Goal: Book appointment/travel/reservation

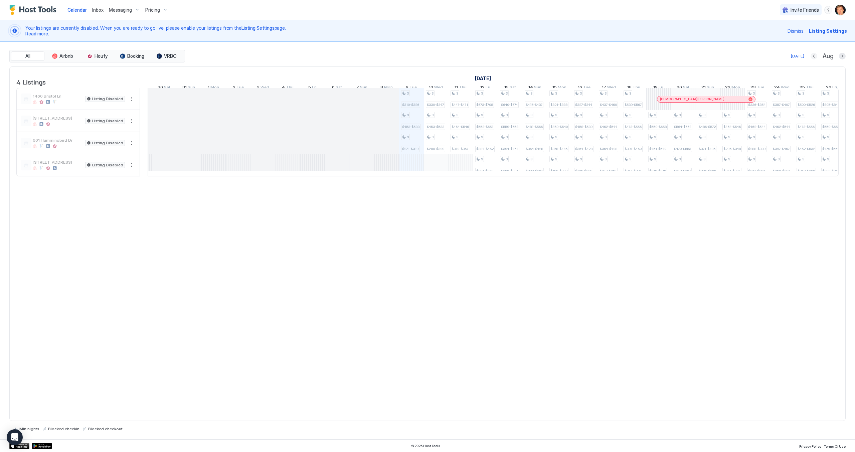
click at [814, 57] on button "Previous month" at bounding box center [813, 56] width 7 height 7
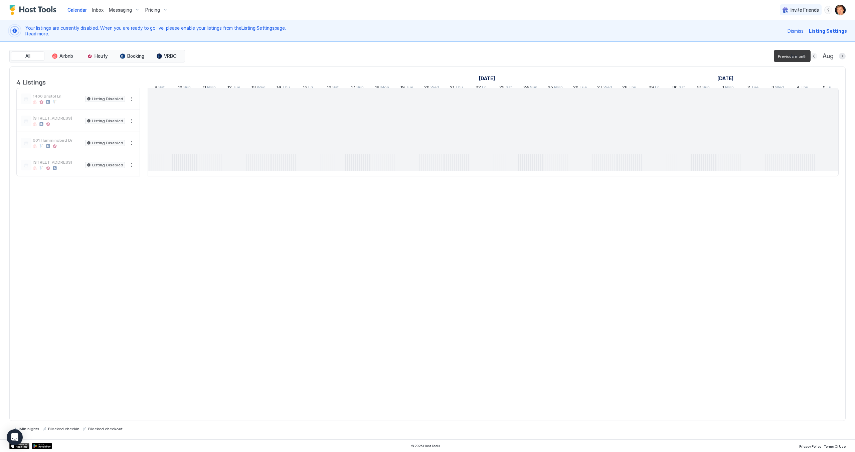
click at [814, 57] on button "Previous month" at bounding box center [813, 56] width 7 height 7
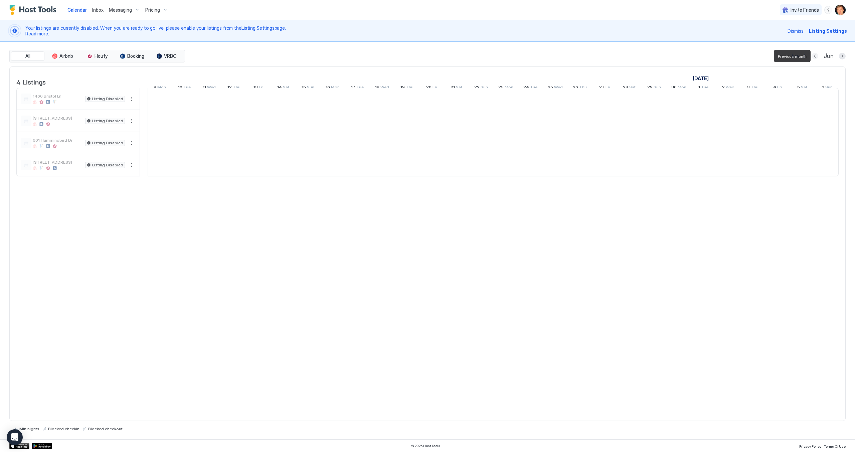
click at [814, 57] on button "Previous month" at bounding box center [814, 56] width 7 height 7
click at [814, 57] on button "Previous month" at bounding box center [815, 56] width 7 height 7
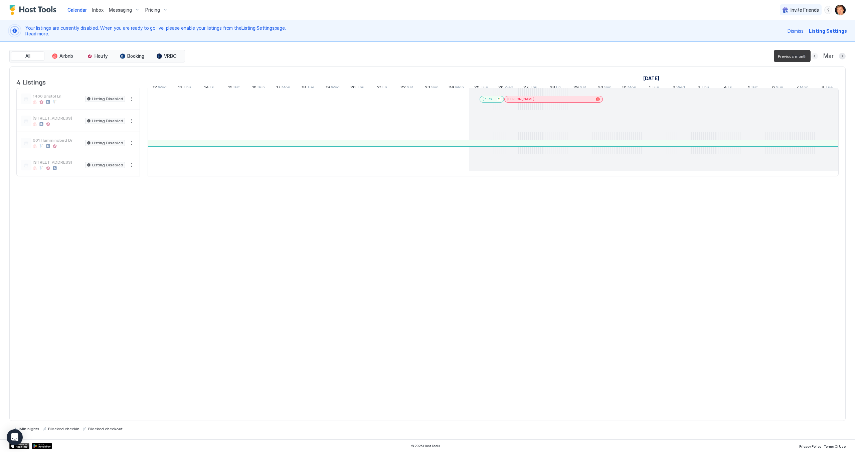
click at [814, 57] on button "Previous month" at bounding box center [814, 56] width 7 height 7
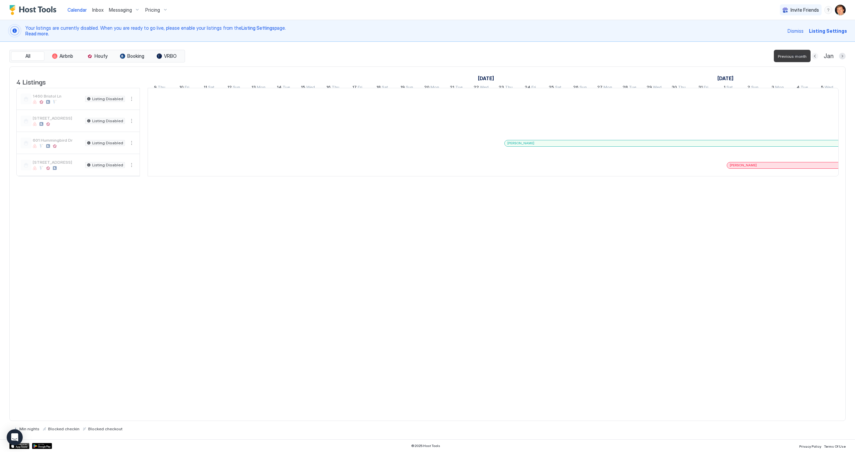
click at [814, 57] on button "Previous month" at bounding box center [814, 56] width 7 height 7
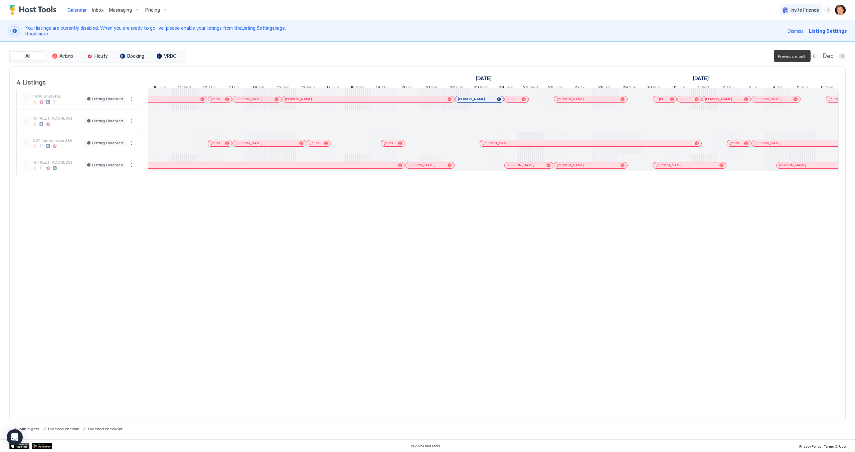
click at [814, 57] on button "Previous month" at bounding box center [813, 56] width 7 height 7
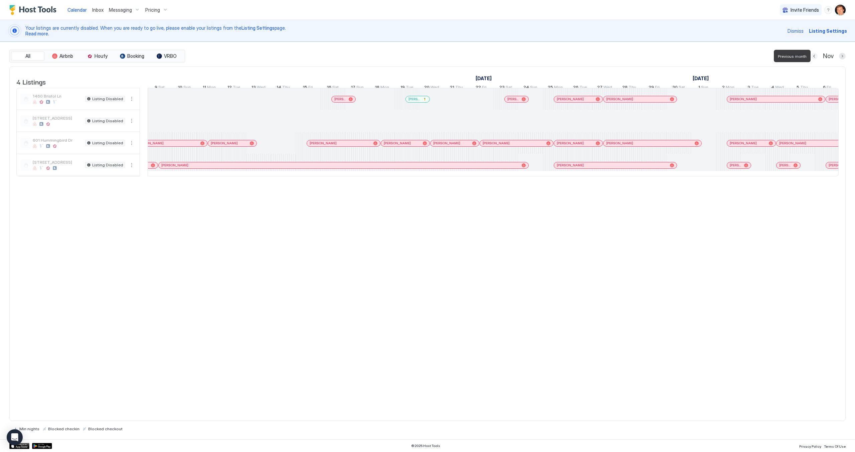
click at [814, 57] on button "Previous month" at bounding box center [814, 56] width 7 height 7
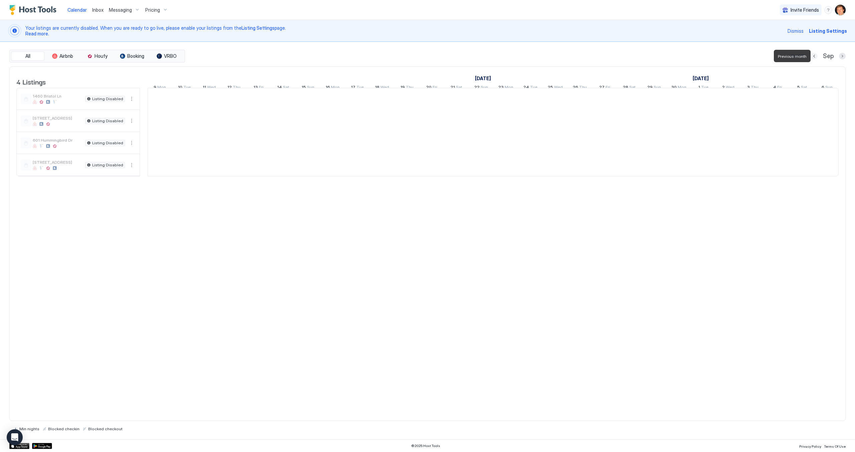
click at [814, 57] on button "Previous month" at bounding box center [814, 56] width 7 height 7
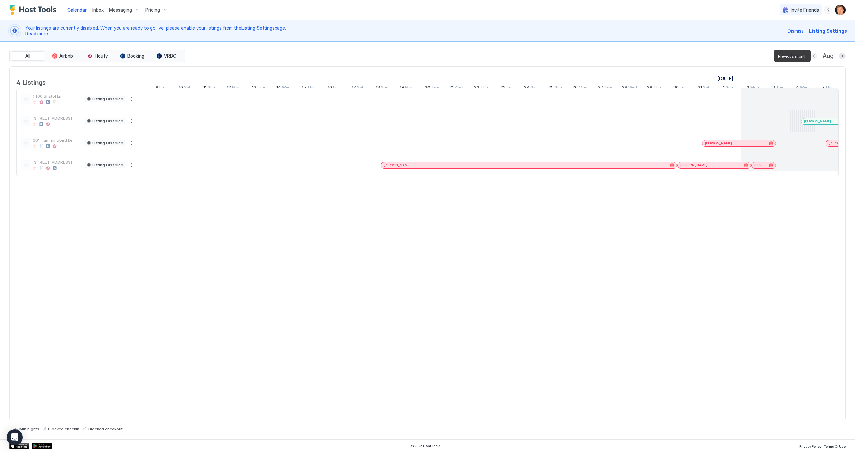
click at [814, 57] on button "Previous month" at bounding box center [813, 56] width 7 height 7
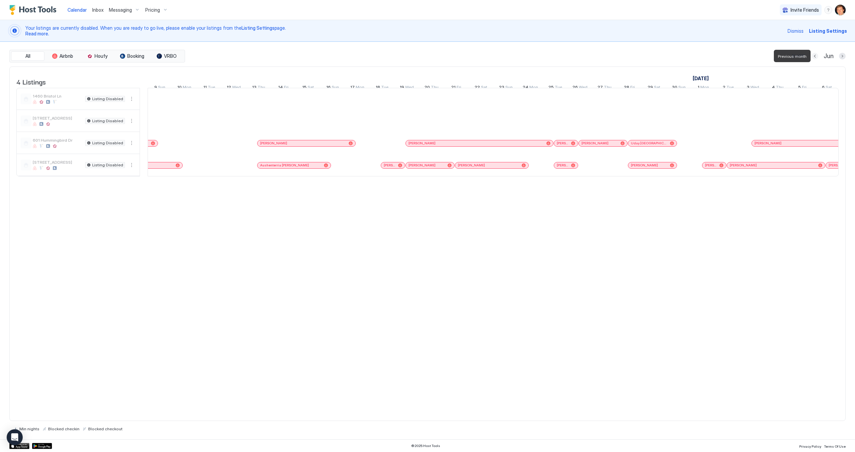
click at [814, 57] on button "Previous month" at bounding box center [814, 56] width 7 height 7
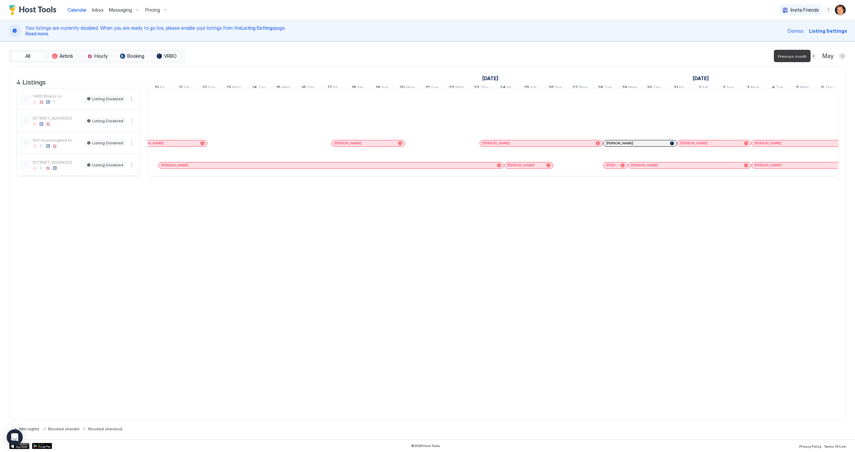
click at [814, 57] on button "Previous month" at bounding box center [813, 56] width 7 height 7
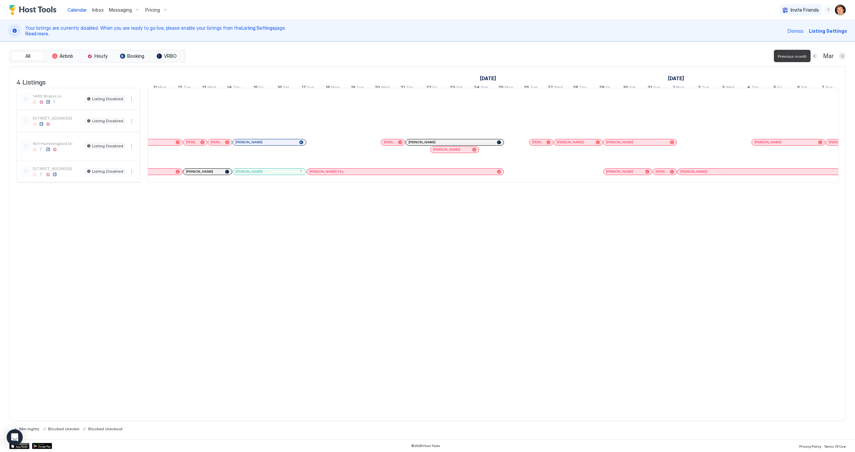
click at [814, 57] on button "Previous month" at bounding box center [814, 56] width 7 height 7
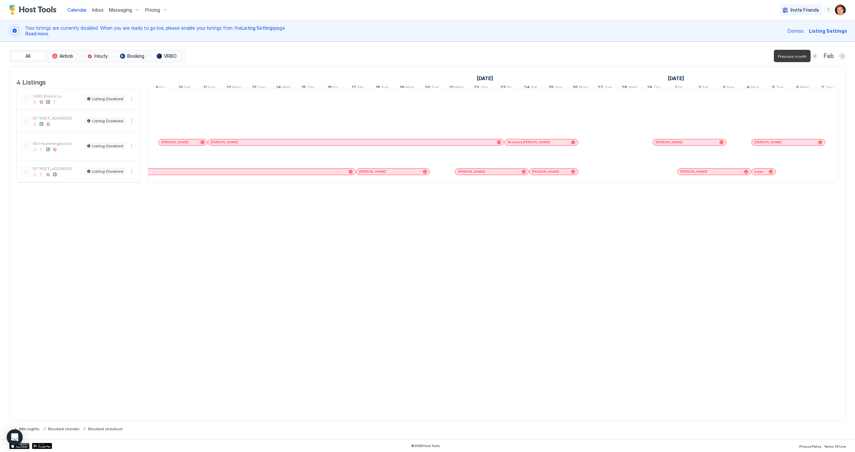
click at [814, 57] on button "Previous month" at bounding box center [814, 56] width 7 height 7
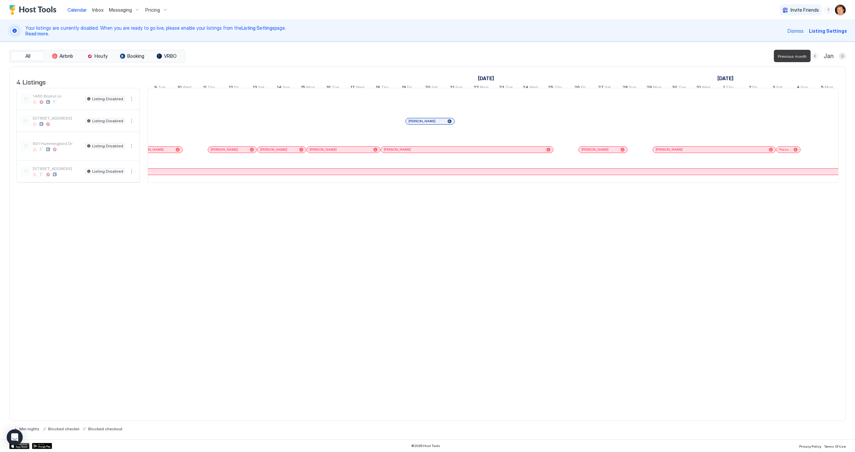
click at [814, 57] on button "Previous month" at bounding box center [814, 56] width 7 height 7
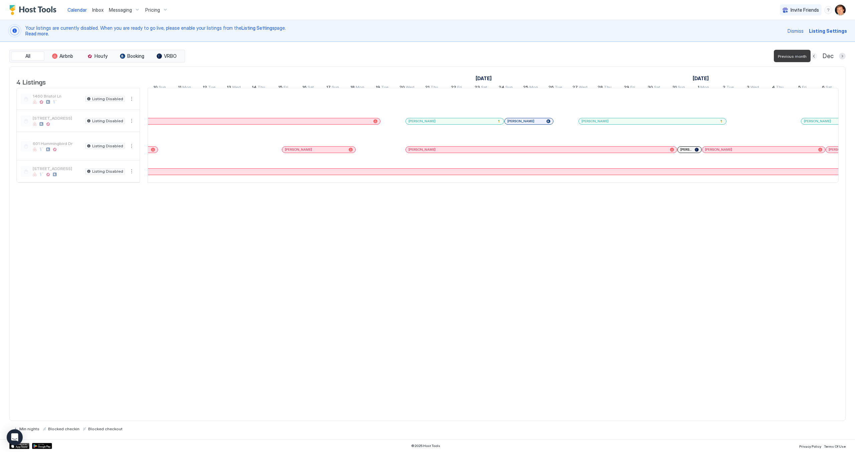
click at [814, 57] on button "Previous month" at bounding box center [813, 56] width 7 height 7
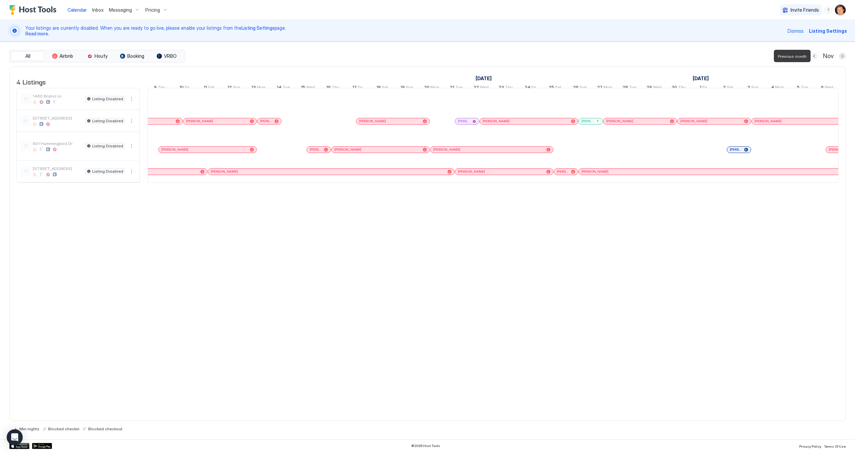
click at [814, 57] on button "Previous month" at bounding box center [814, 56] width 7 height 7
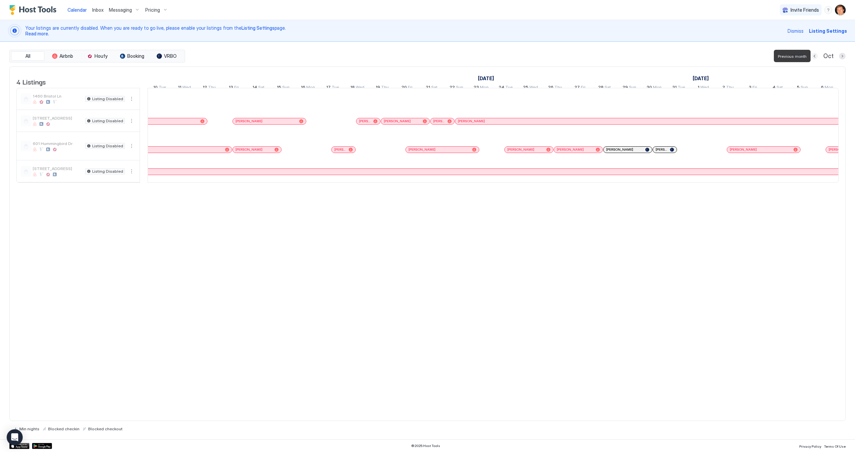
click at [814, 57] on button "Previous month" at bounding box center [814, 56] width 7 height 7
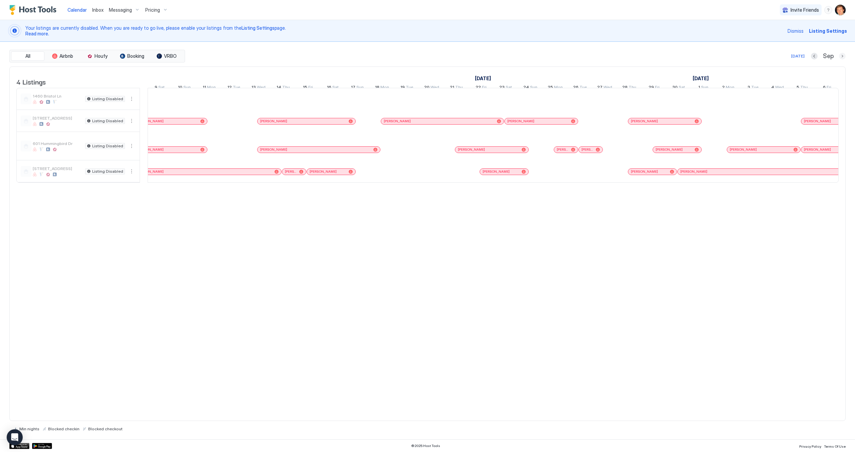
click at [841, 54] on button "Next month" at bounding box center [842, 56] width 7 height 7
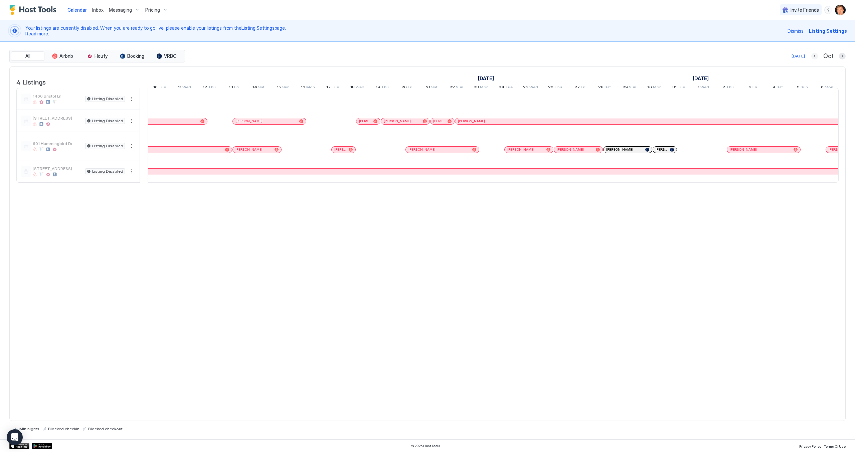
click at [818, 57] on button "Previous month" at bounding box center [814, 56] width 7 height 7
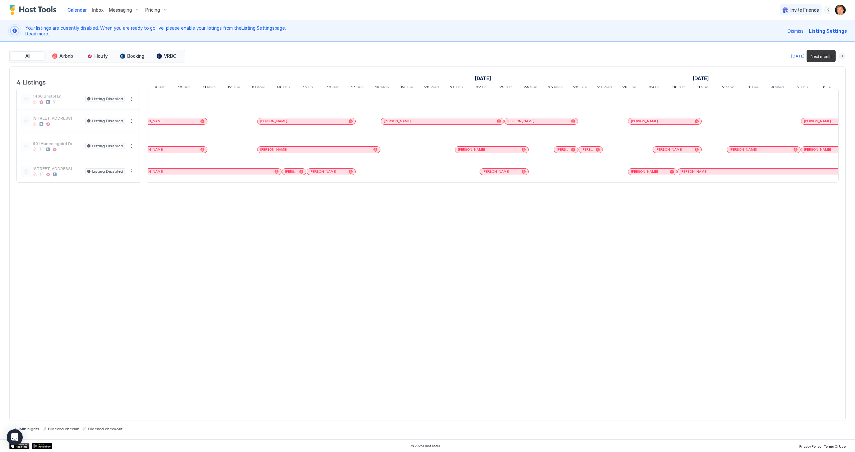
click at [841, 56] on button "Next month" at bounding box center [842, 56] width 7 height 7
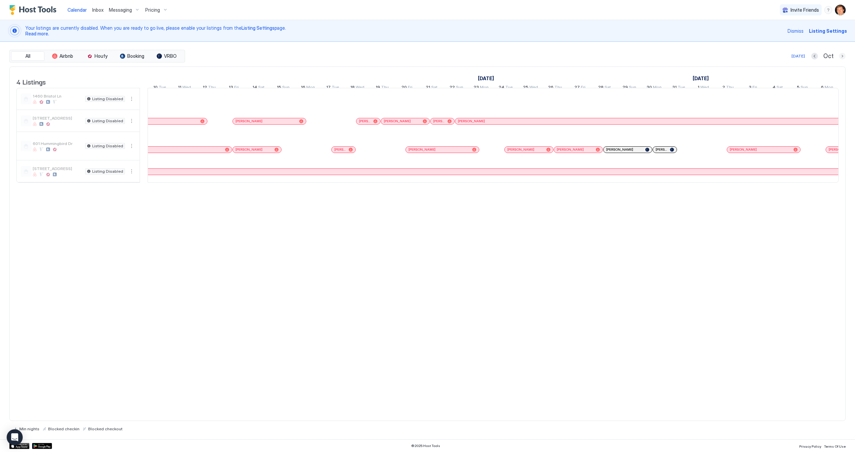
click at [842, 55] on button "Next month" at bounding box center [842, 56] width 7 height 7
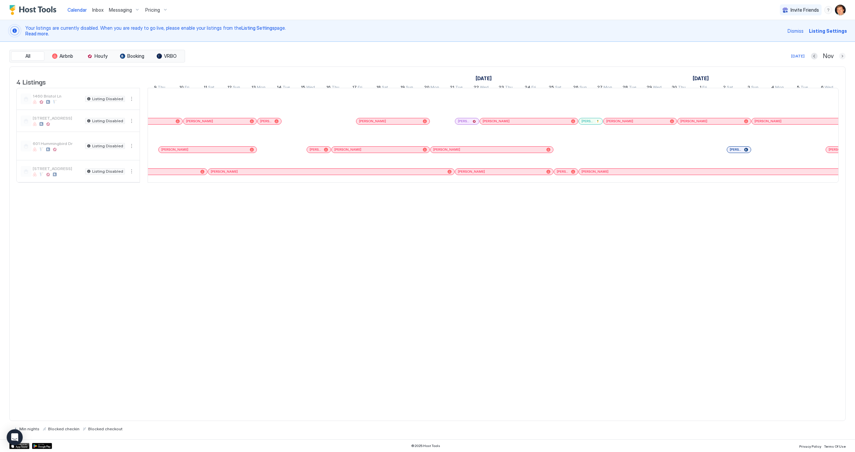
click at [841, 55] on button "Next month" at bounding box center [842, 56] width 7 height 7
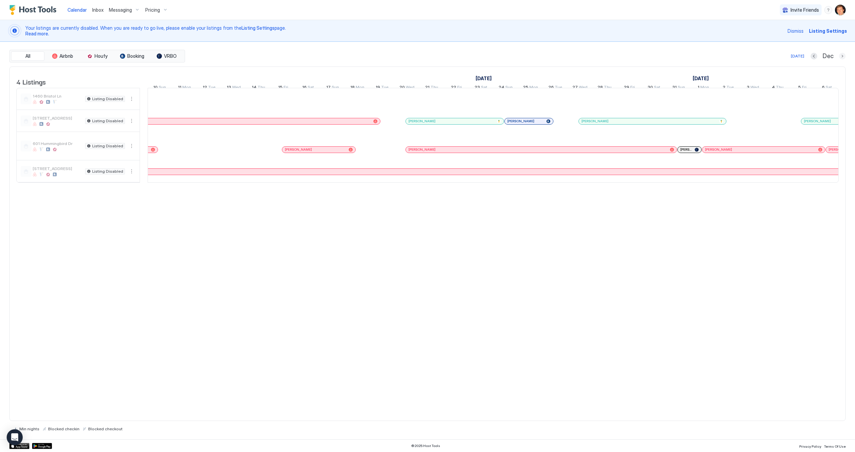
click at [841, 55] on button "Next month" at bounding box center [842, 56] width 7 height 7
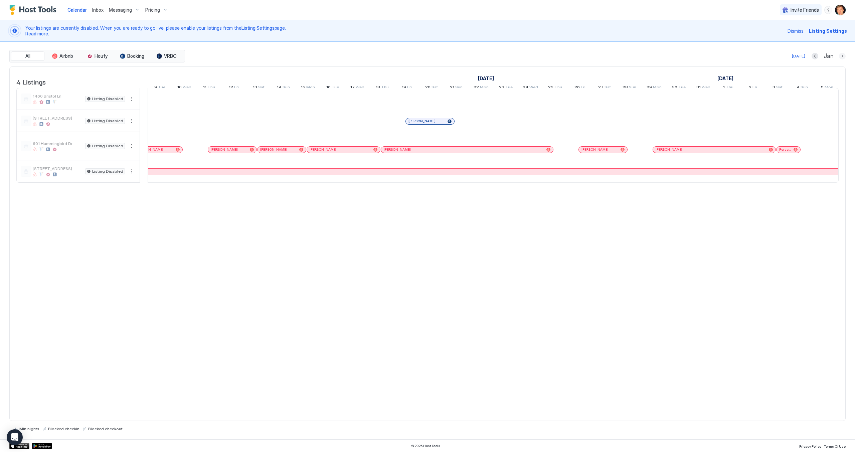
click at [842, 55] on button "Next month" at bounding box center [842, 56] width 7 height 7
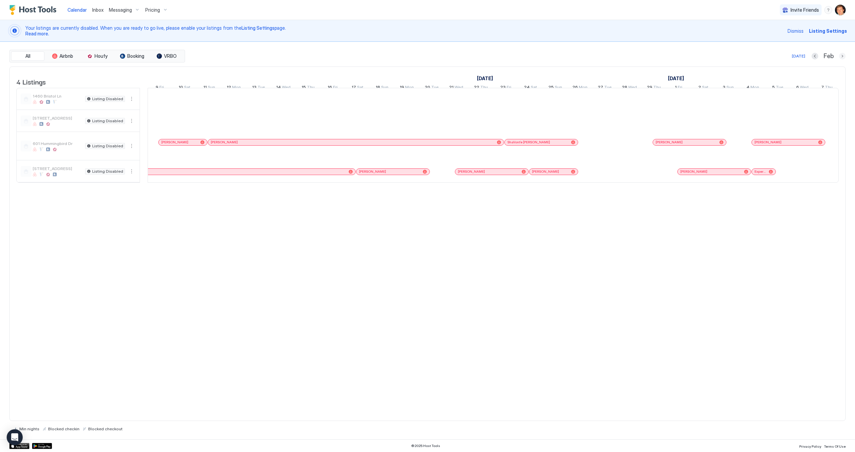
click at [843, 57] on button "Next month" at bounding box center [842, 56] width 7 height 7
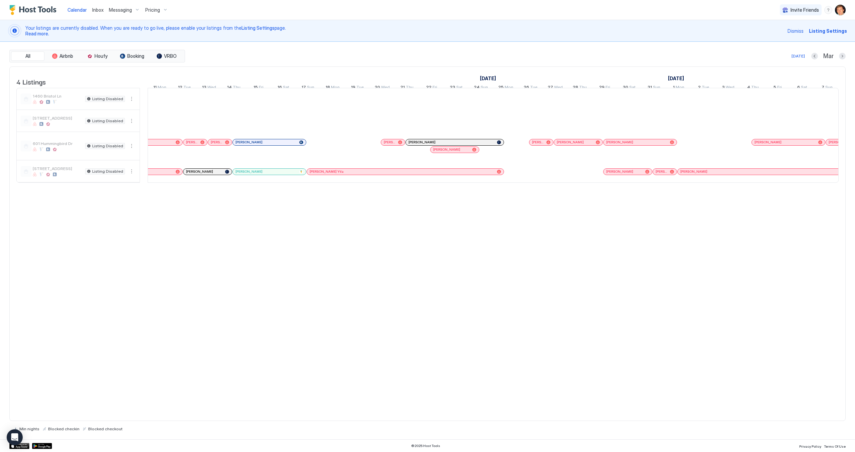
click at [244, 67] on div "[DATE] [DATE] [DATE] [DATE] 25 Sun 26 Mon 27 Tue 28 Wed 29 Thu 1 Fri 2 Sat 3 Su…" at bounding box center [122, 80] width 691 height 26
click at [842, 57] on button "Next month" at bounding box center [842, 56] width 7 height 7
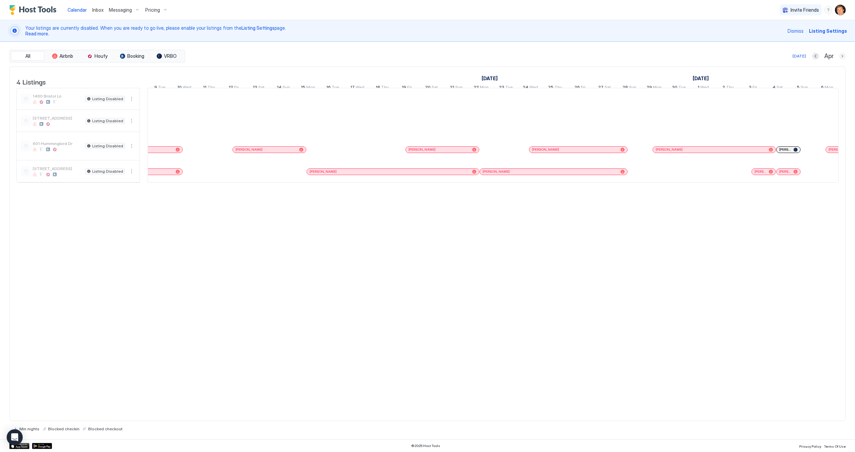
click at [843, 56] on button "Next month" at bounding box center [842, 56] width 7 height 7
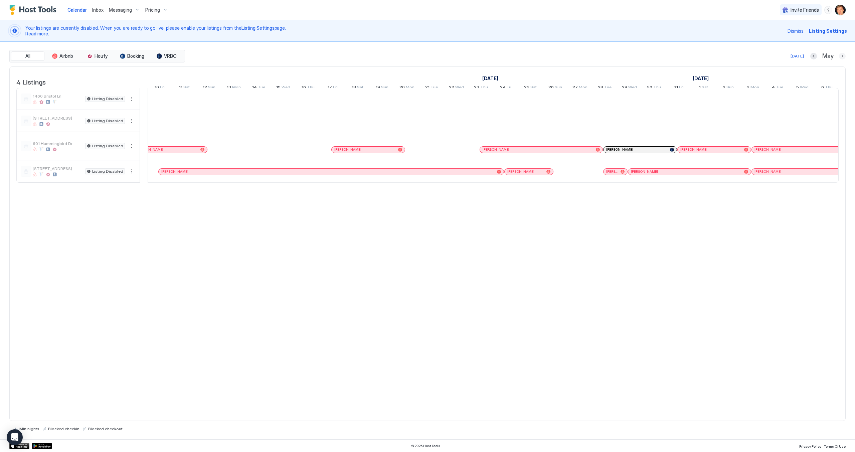
click at [842, 57] on button "Next month" at bounding box center [842, 56] width 7 height 7
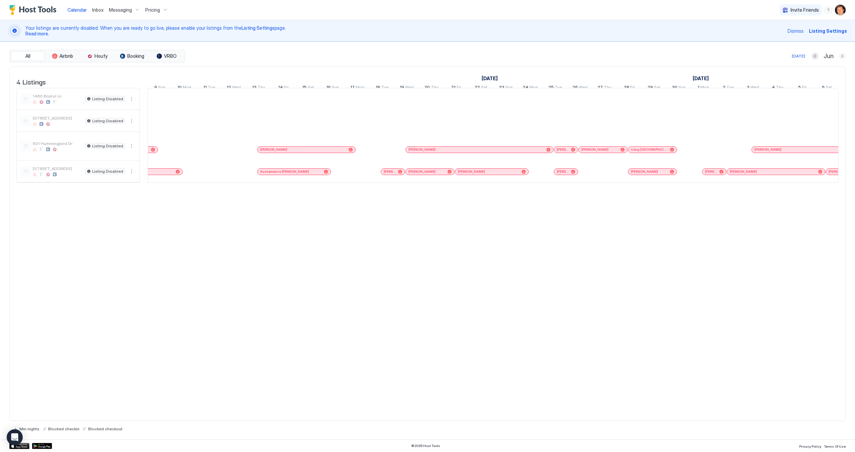
click at [842, 57] on button "Next month" at bounding box center [842, 56] width 7 height 7
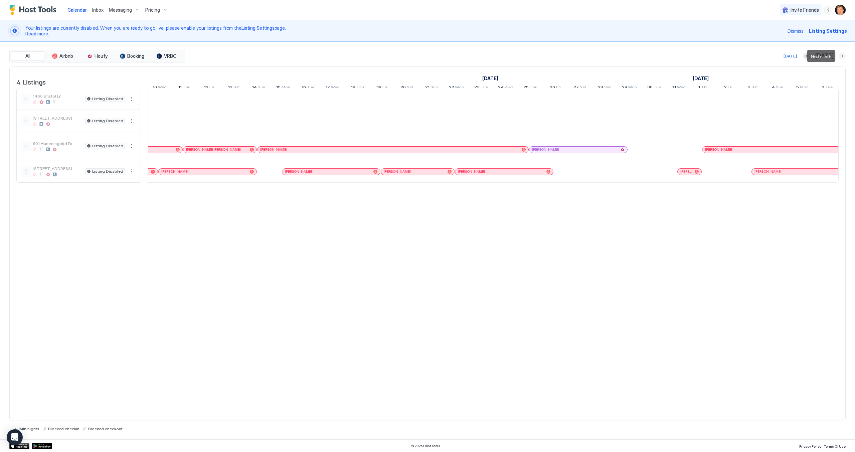
click at [843, 56] on button "Next month" at bounding box center [842, 56] width 7 height 7
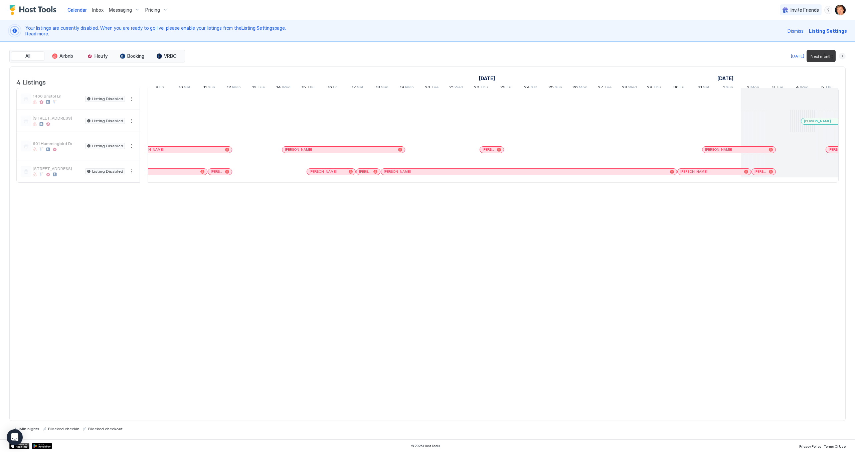
click at [844, 56] on button "Next month" at bounding box center [842, 56] width 7 height 7
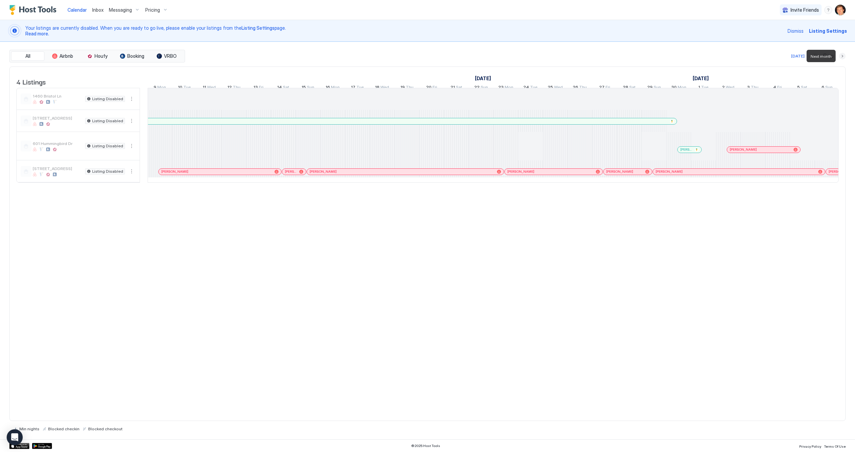
click at [844, 56] on button "Next month" at bounding box center [842, 56] width 7 height 7
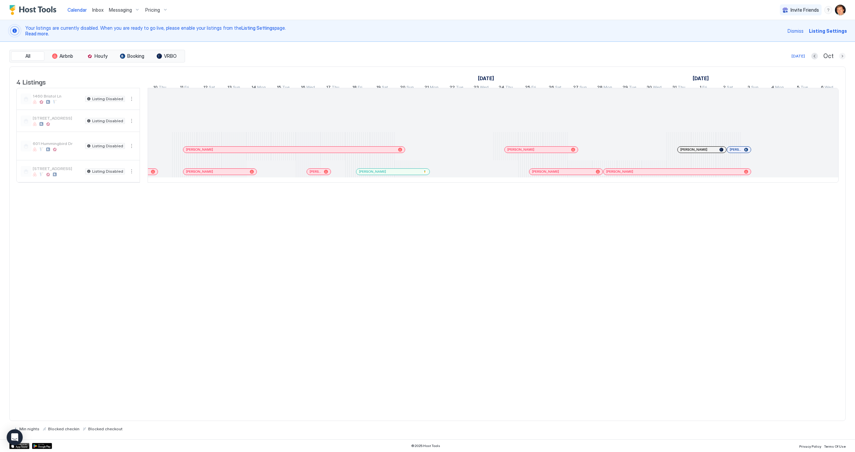
click at [840, 54] on button "Next month" at bounding box center [842, 56] width 7 height 7
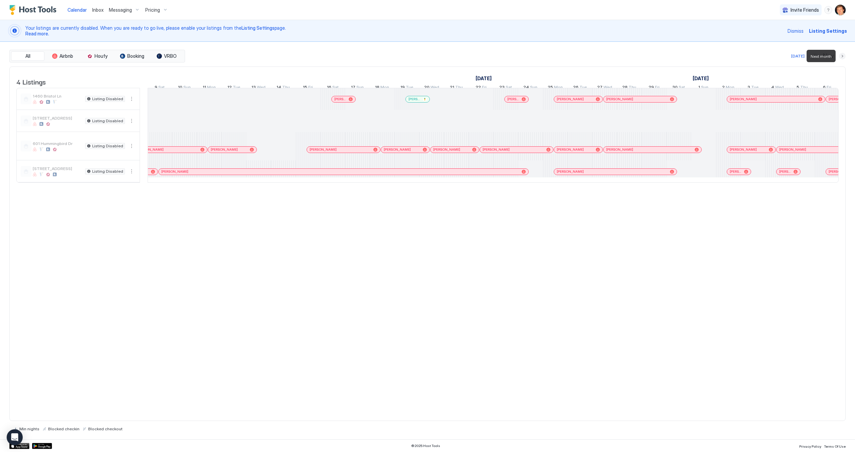
click at [840, 54] on button "Next month" at bounding box center [842, 56] width 7 height 7
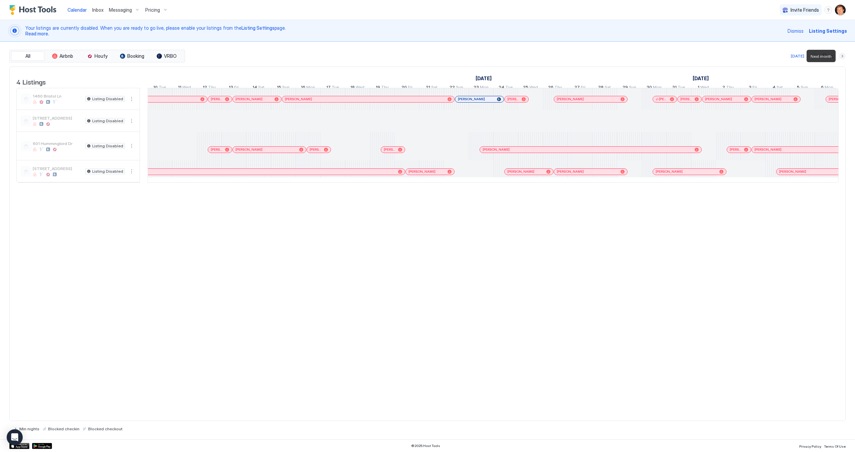
click at [840, 54] on button "Next month" at bounding box center [842, 56] width 7 height 7
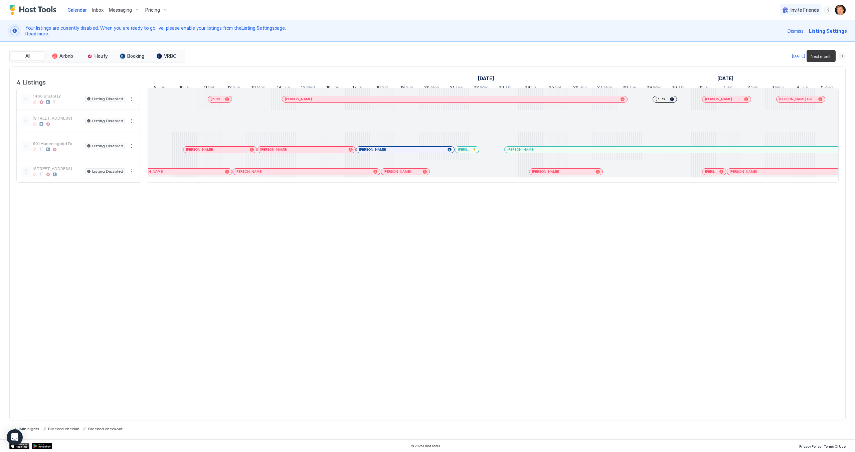
click at [840, 54] on button "Next month" at bounding box center [842, 56] width 7 height 7
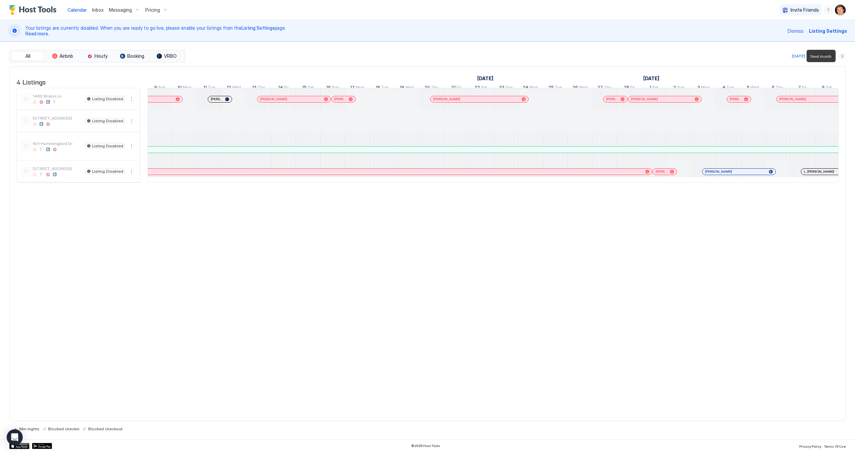
click at [840, 54] on button "Next month" at bounding box center [842, 56] width 7 height 7
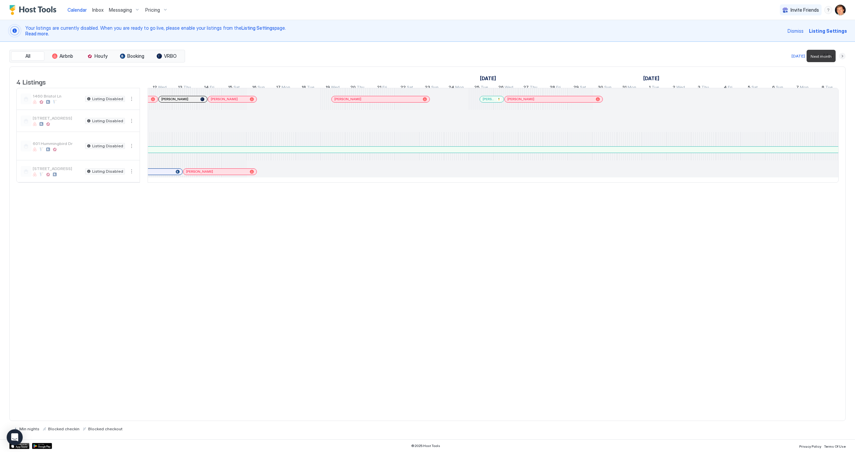
click at [840, 54] on button "Next month" at bounding box center [842, 56] width 7 height 7
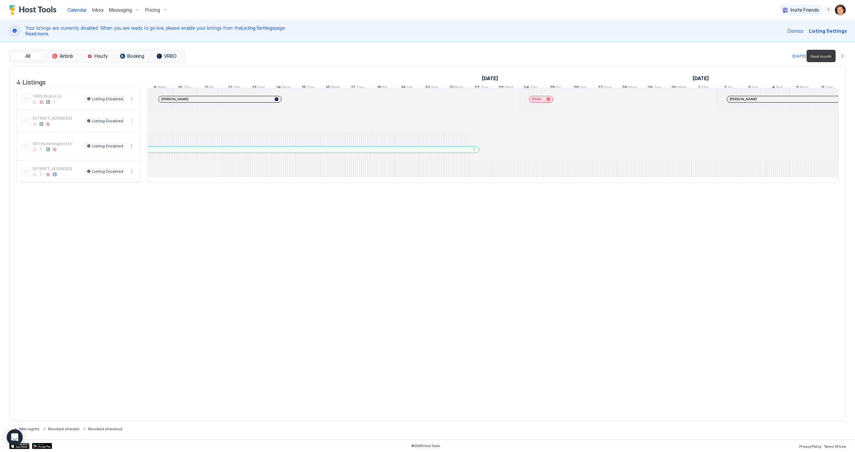
click at [840, 54] on button "Next month" at bounding box center [842, 56] width 7 height 7
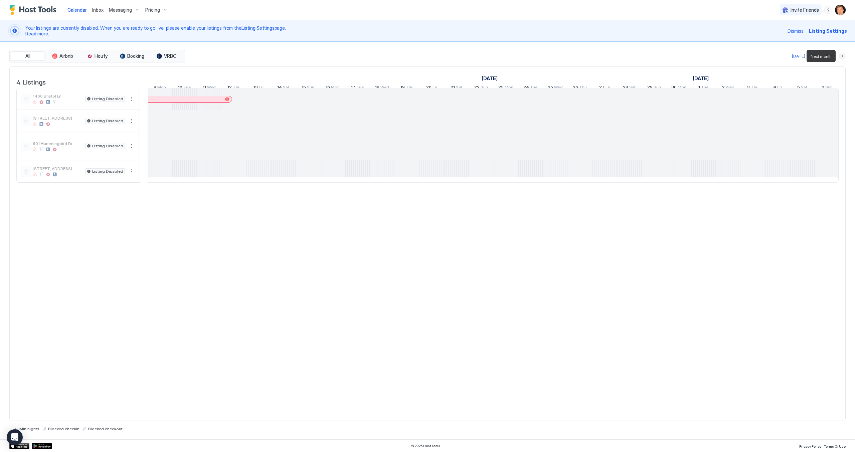
click at [840, 54] on button "Next month" at bounding box center [842, 56] width 7 height 7
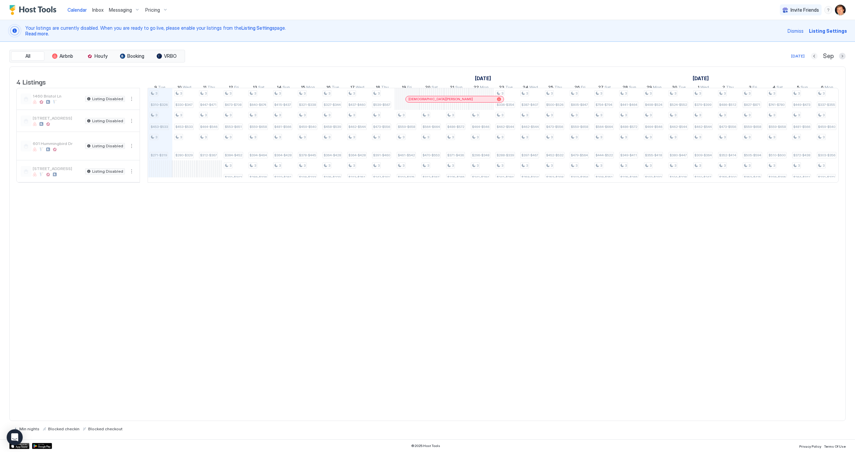
click at [816, 56] on button "Previous month" at bounding box center [814, 56] width 7 height 7
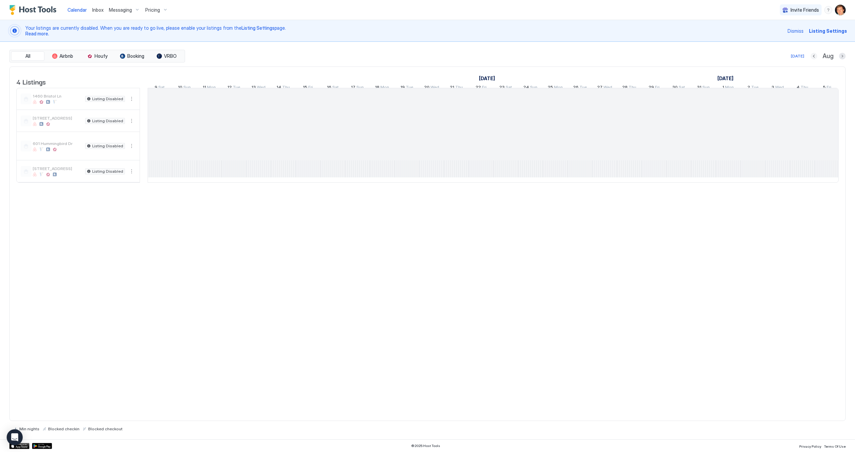
click at [816, 56] on button "Previous month" at bounding box center [813, 56] width 7 height 7
click at [810, 56] on button "Previous month" at bounding box center [806, 56] width 7 height 7
click at [816, 56] on button "Previous month" at bounding box center [813, 56] width 7 height 7
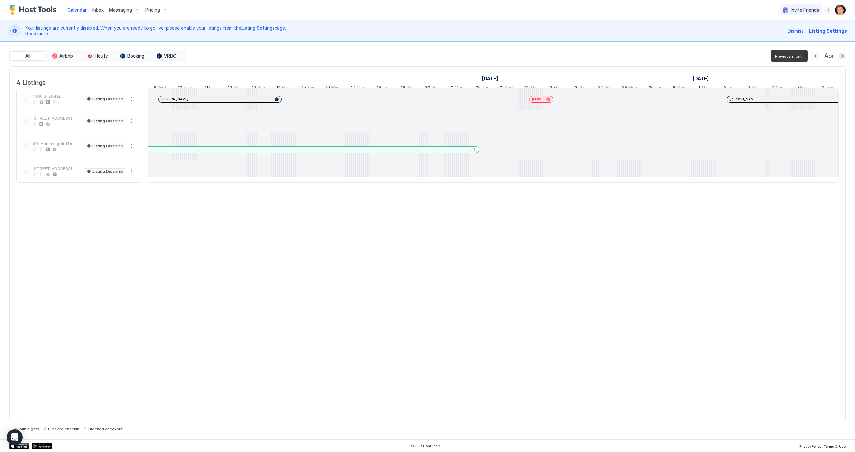
click at [816, 56] on button "Previous month" at bounding box center [815, 56] width 7 height 7
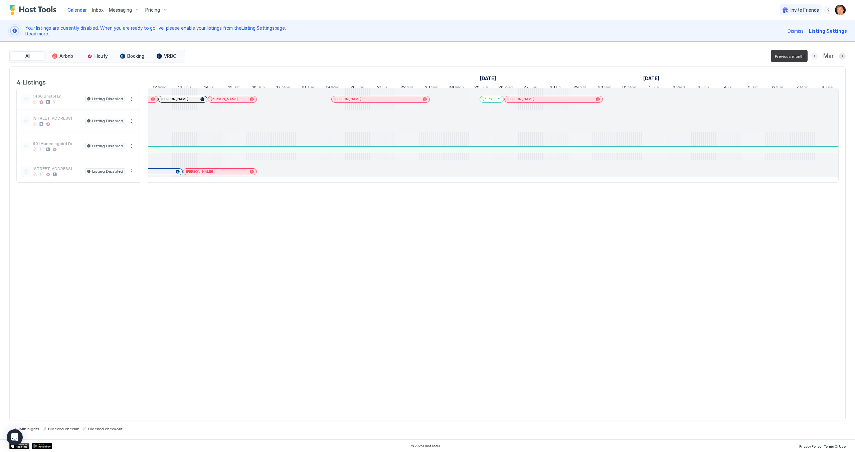
click at [816, 56] on button "Previous month" at bounding box center [814, 56] width 7 height 7
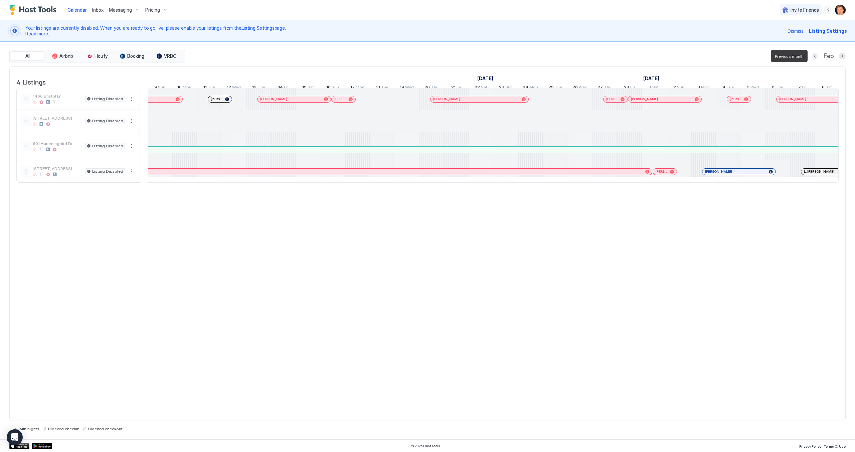
click at [816, 56] on button "Previous month" at bounding box center [814, 56] width 7 height 7
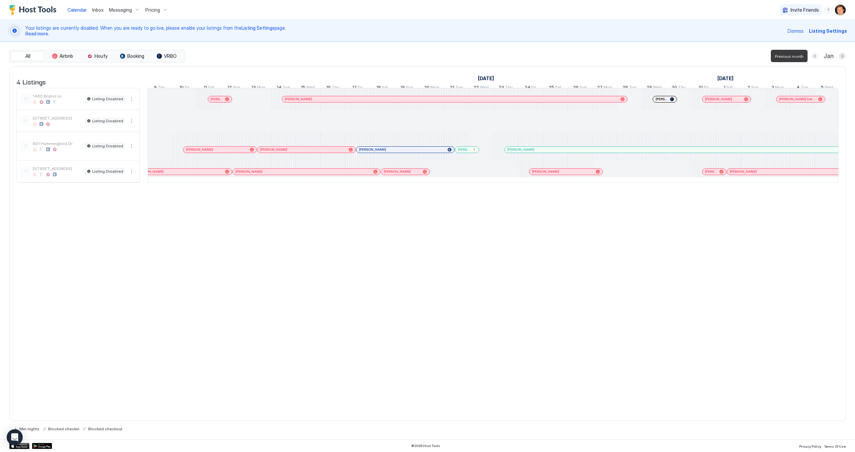
click at [816, 56] on button "Previous month" at bounding box center [814, 56] width 7 height 7
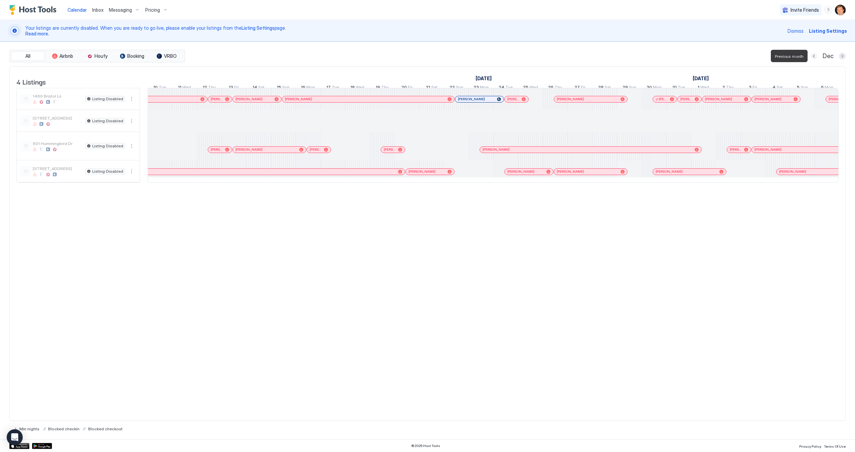
click at [816, 56] on button "Previous month" at bounding box center [813, 56] width 7 height 7
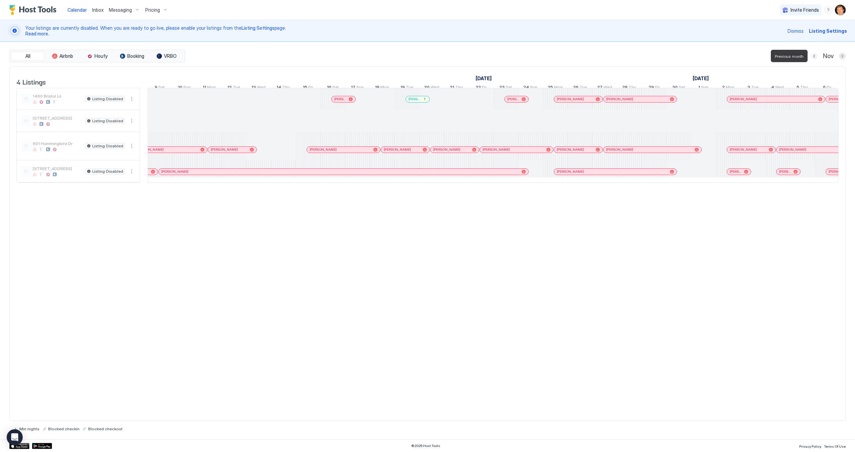
click at [816, 56] on button "Previous month" at bounding box center [814, 56] width 7 height 7
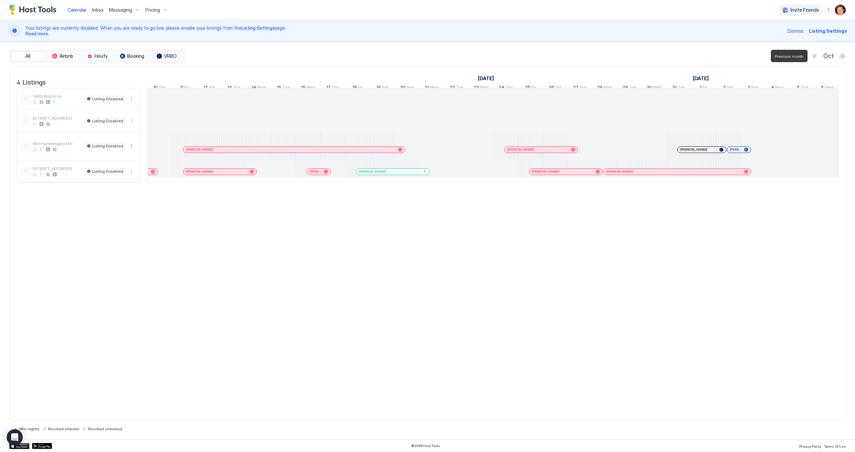
click at [816, 56] on button "Previous month" at bounding box center [814, 56] width 7 height 7
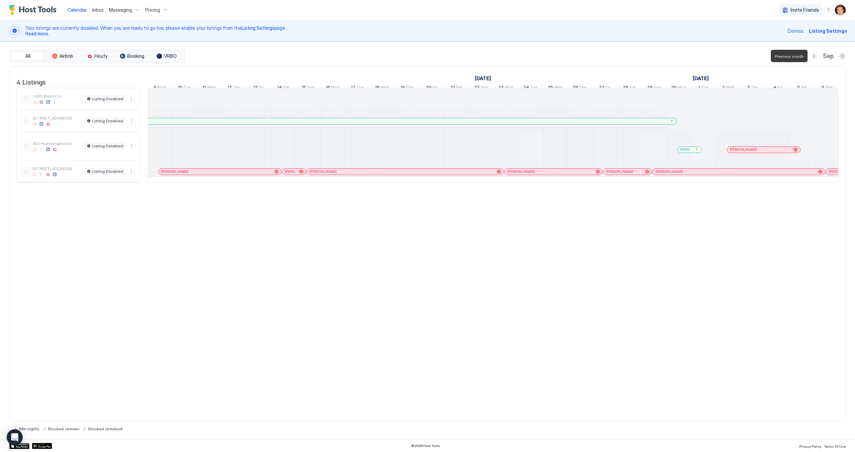
click at [816, 56] on button "Previous month" at bounding box center [814, 56] width 7 height 7
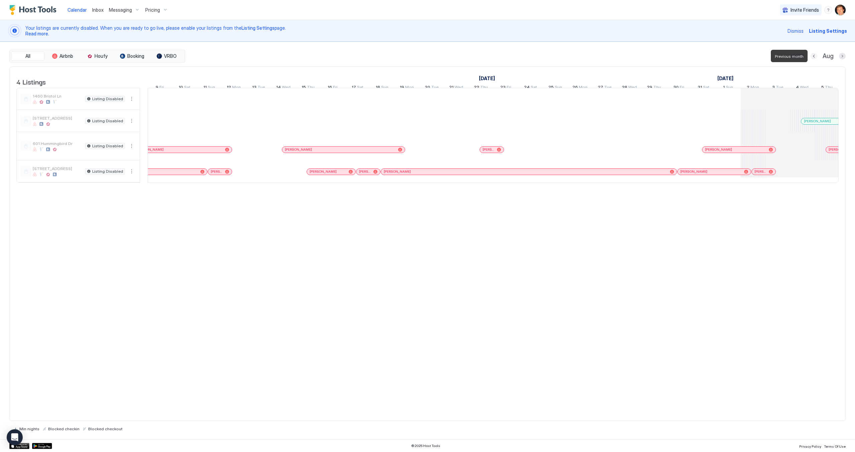
click at [816, 56] on button "Previous month" at bounding box center [813, 56] width 7 height 7
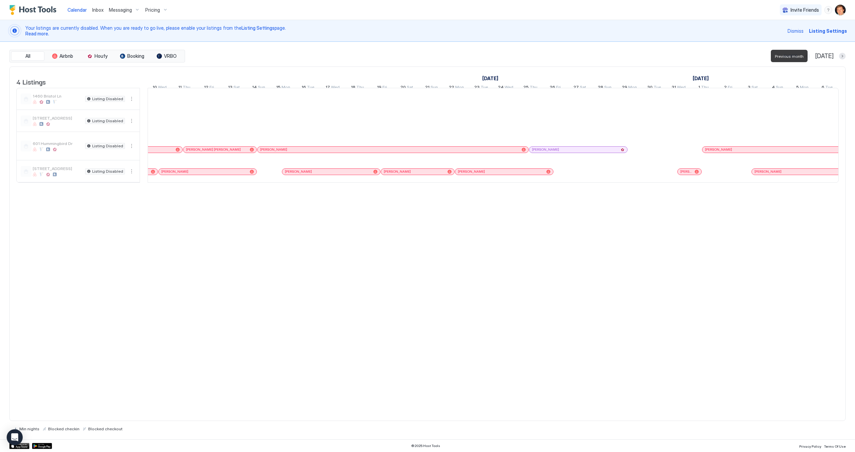
click at [810, 56] on button "Previous month" at bounding box center [806, 56] width 7 height 7
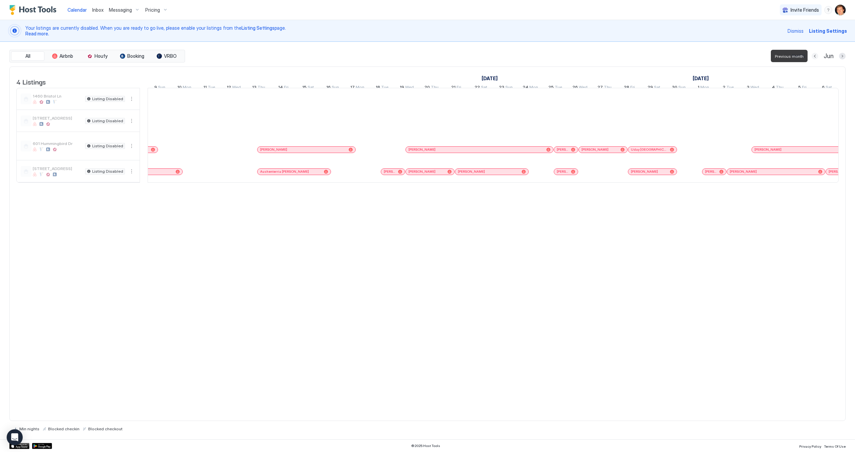
click at [816, 56] on button "Previous month" at bounding box center [814, 56] width 7 height 7
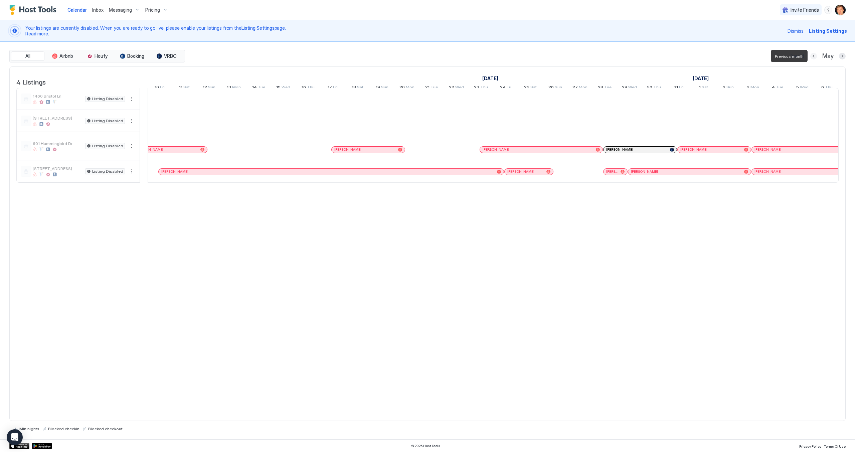
click at [816, 56] on button "Previous month" at bounding box center [813, 56] width 7 height 7
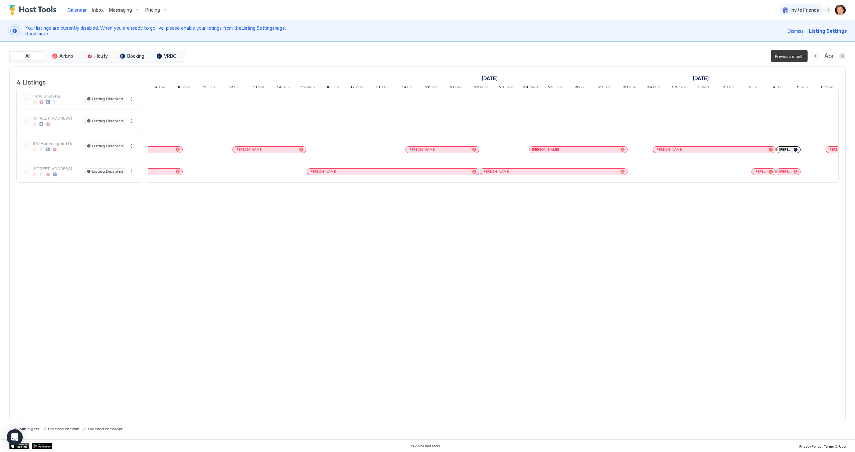
click at [816, 56] on button "Previous month" at bounding box center [815, 56] width 7 height 7
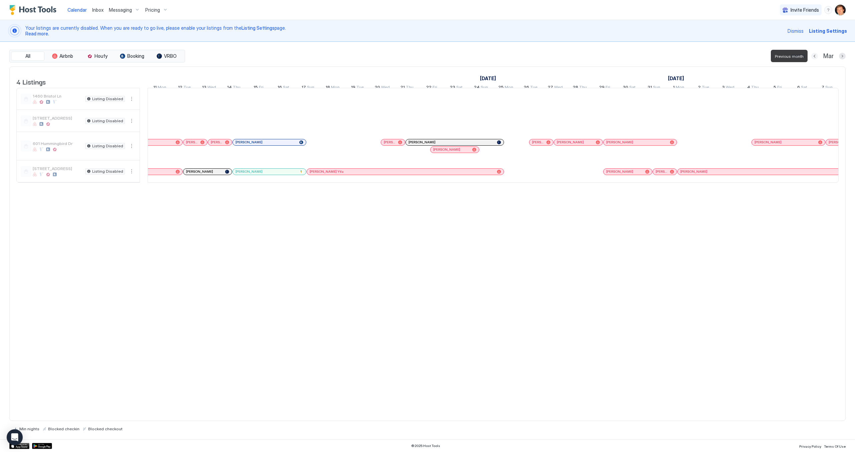
click at [816, 56] on button "Previous month" at bounding box center [814, 56] width 7 height 7
